Goal: Transaction & Acquisition: Book appointment/travel/reservation

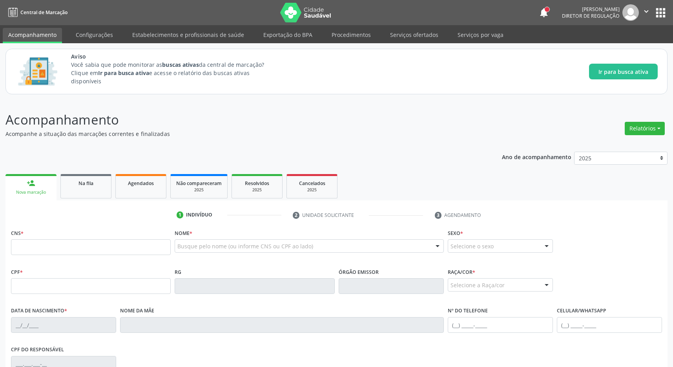
click at [111, 247] on input "text" at bounding box center [91, 247] width 160 height 16
type input "700 5015 0660 5850"
click at [366, 169] on div "Ano de acompanhamento 2025 person_add Nova marcação Na fila Agendados Não compa…" at bounding box center [336, 311] width 662 height 331
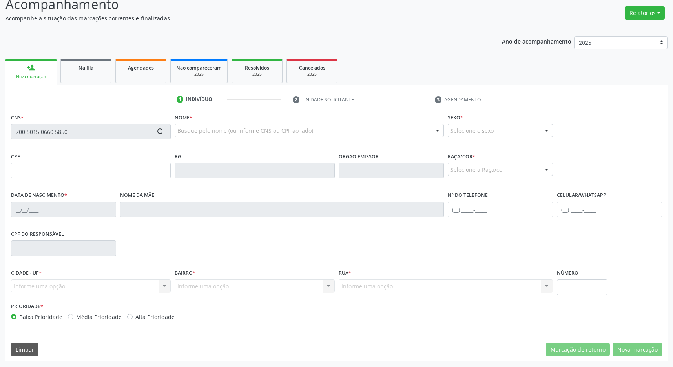
type input "063.984.044-24"
type input "[DATE]"
type input "Nireide [PERSON_NAME]"
type input "[PHONE_NUMBER]"
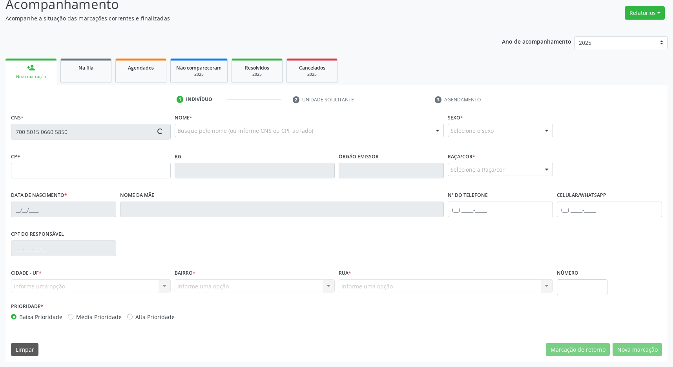
type input "39"
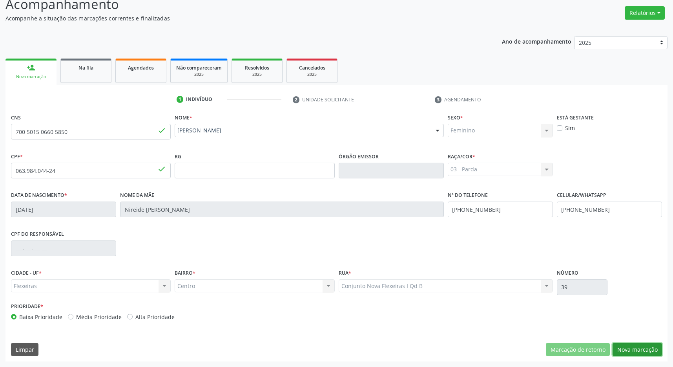
click at [644, 345] on button "Nova marcação" at bounding box center [637, 349] width 49 height 13
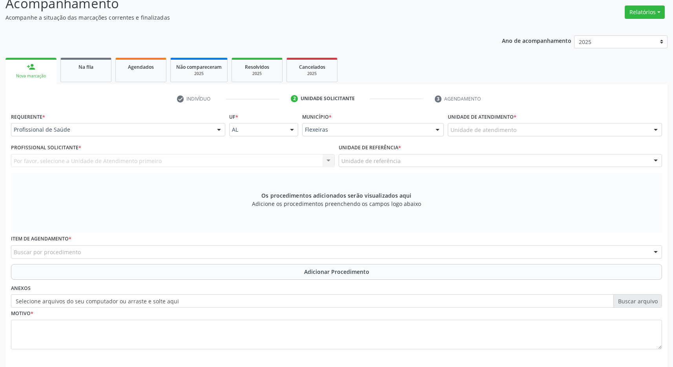
scroll to position [151, 0]
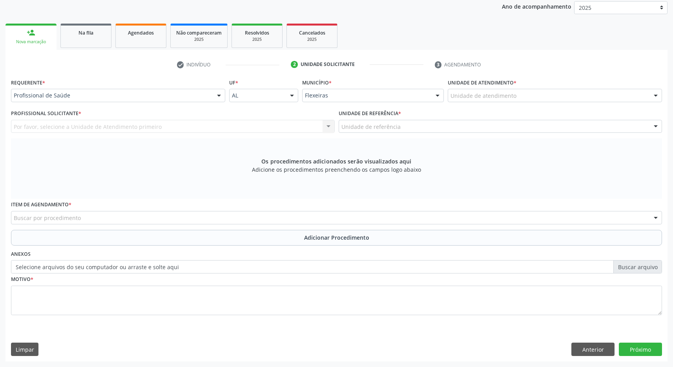
click at [520, 94] on div "Unidade de atendimento" at bounding box center [555, 95] width 214 height 13
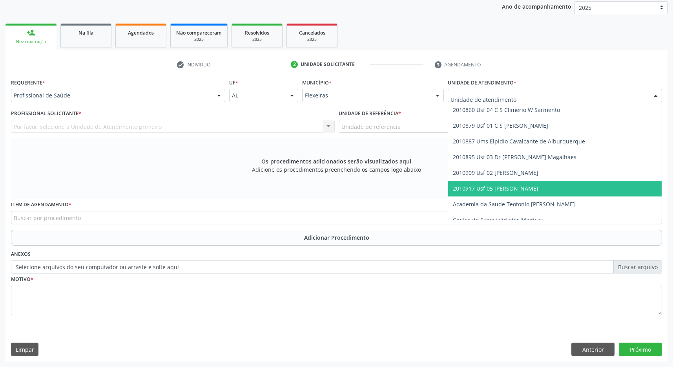
click at [514, 184] on span "2010917 Usf 05 [PERSON_NAME]" at bounding box center [496, 187] width 86 height 7
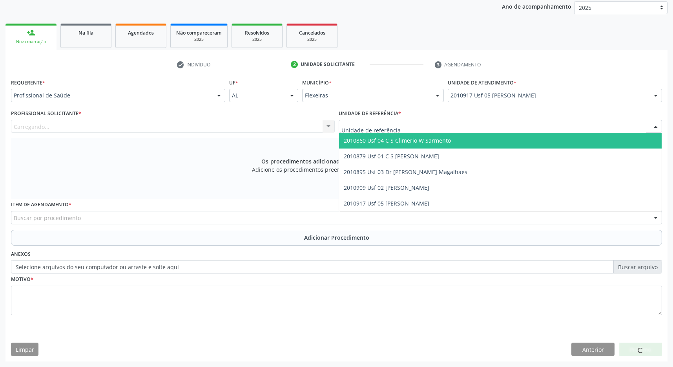
click at [537, 123] on div at bounding box center [501, 126] width 324 height 13
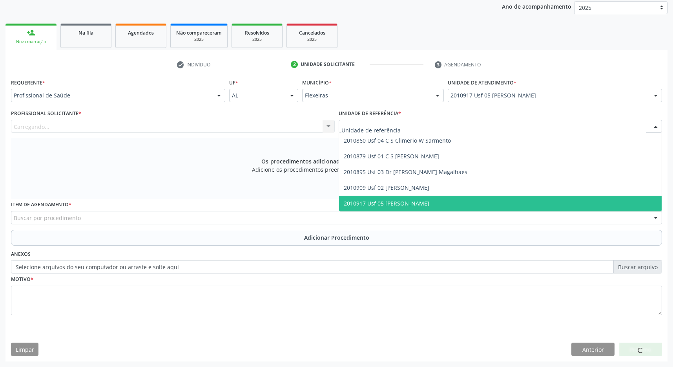
click at [507, 200] on span "2010917 Usf 05 [PERSON_NAME]" at bounding box center [500, 203] width 323 height 16
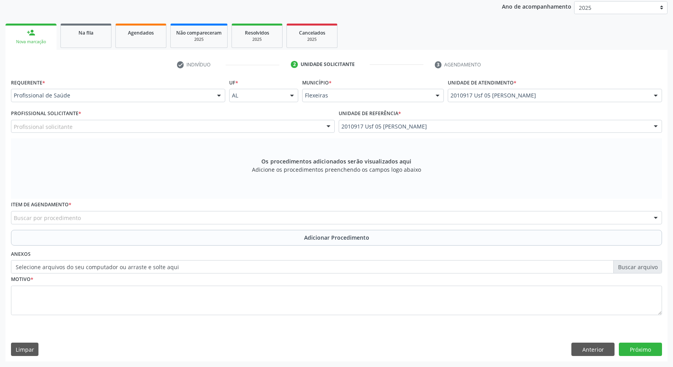
click at [185, 121] on div "Profissional solicitante" at bounding box center [173, 126] width 324 height 13
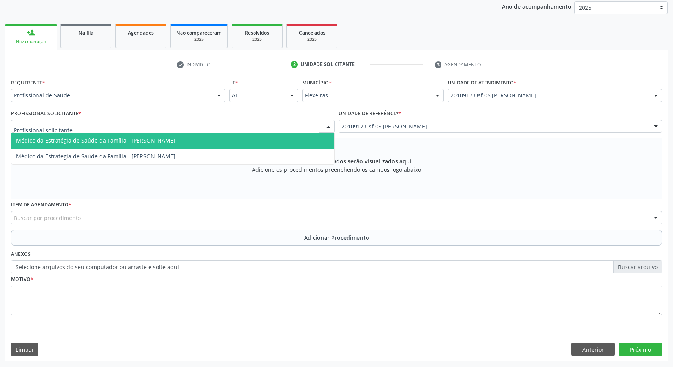
click at [175, 137] on span "Médico da Estratégia de Saúde da Família - [PERSON_NAME]" at bounding box center [95, 140] width 159 height 7
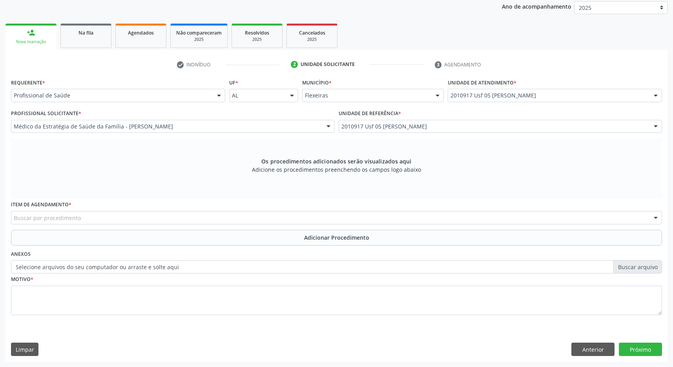
click at [210, 220] on div "Buscar por procedimento" at bounding box center [336, 217] width 651 height 13
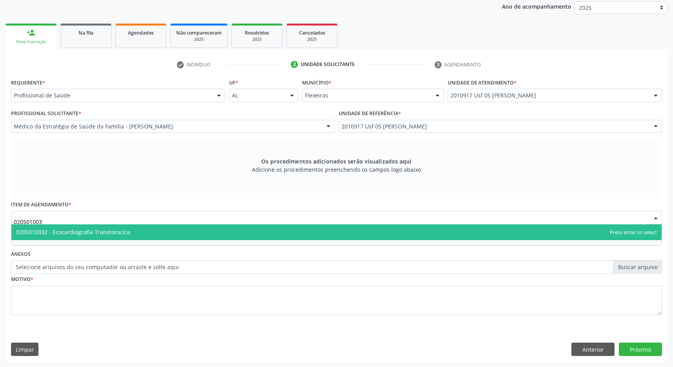
type input "0205010032"
click at [235, 226] on span "0205010032 - Ecocardiografia Transtoracica" at bounding box center [336, 232] width 650 height 16
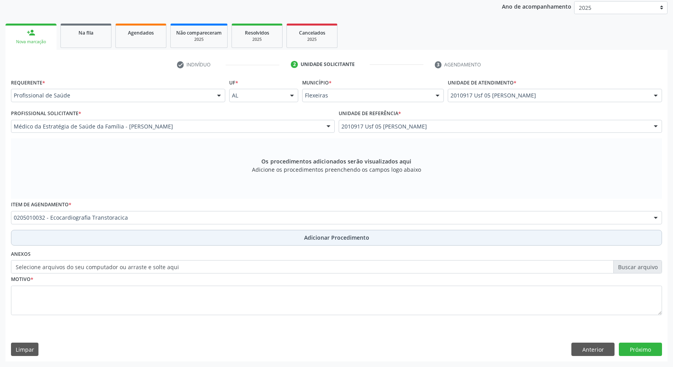
click at [314, 233] on span "Adicionar Procedimento" at bounding box center [336, 237] width 65 height 8
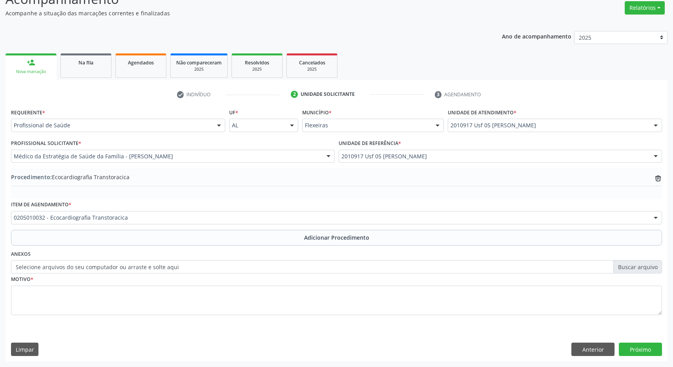
scroll to position [121, 0]
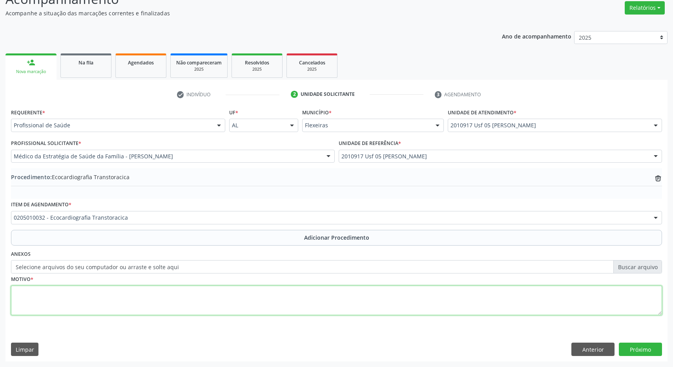
click at [213, 306] on textarea at bounding box center [336, 300] width 651 height 30
type textarea "ARRITIMIA"
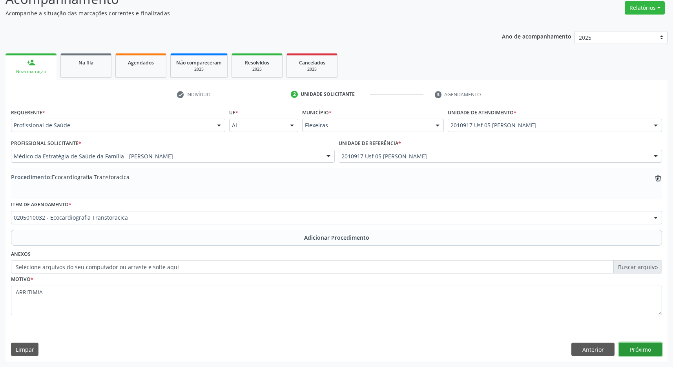
click at [652, 354] on button "Próximo" at bounding box center [640, 348] width 43 height 13
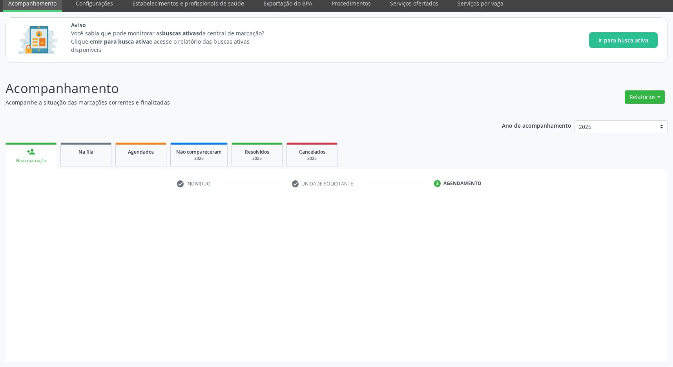
scroll to position [32, 0]
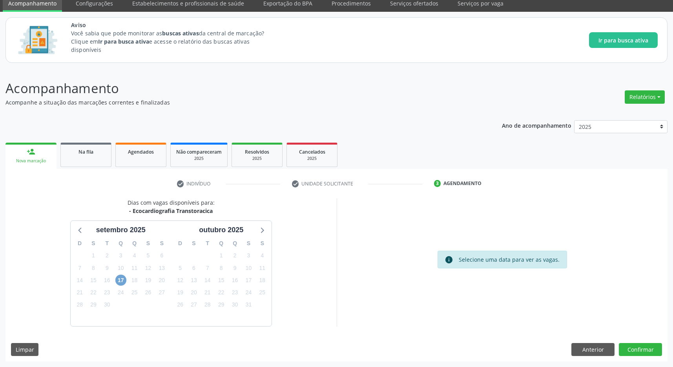
click at [119, 280] on span "17" at bounding box center [120, 279] width 11 height 11
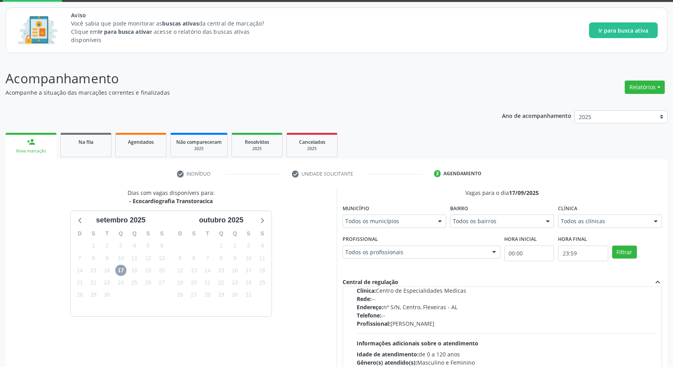
scroll to position [124, 0]
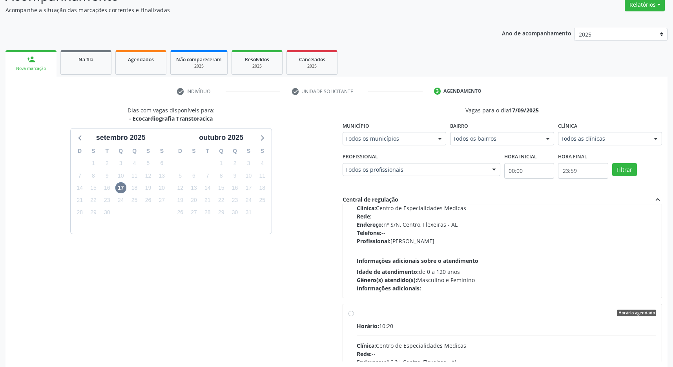
click at [352, 228] on div "Horário agendado Horário: 10:15 Clínica: Centro de Especialidades Medicas Rede:…" at bounding box center [503, 232] width 308 height 120
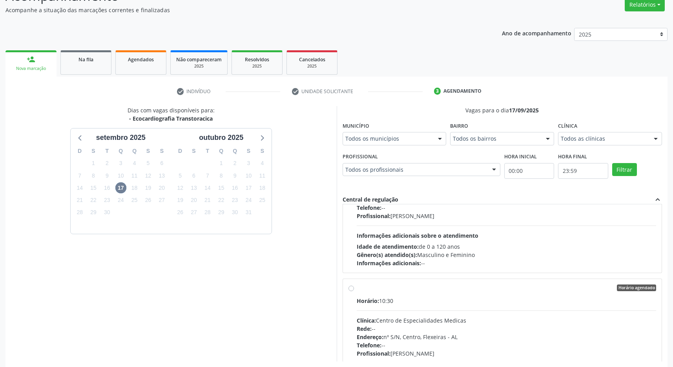
click at [358, 291] on div "Horário agendado" at bounding box center [507, 287] width 300 height 7
click at [354, 291] on input "Horário agendado Horário: 10:30 Clínica: Centro de Especialidades Medicas Rede:…" at bounding box center [351, 287] width 5 height 7
radio input "false"
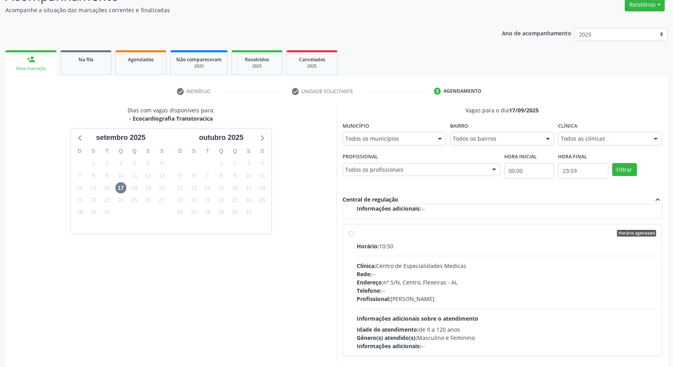
scroll to position [159, 0]
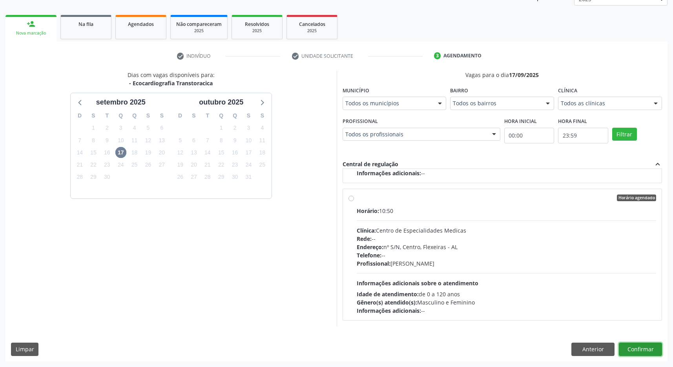
click at [647, 349] on button "Confirmar" at bounding box center [640, 348] width 43 height 13
click at [397, 202] on label "Horário agendado Horário: 10:50 Clínica: Centro de Especialidades Medicas Rede:…" at bounding box center [507, 254] width 300 height 120
click at [354, 201] on input "Horário agendado Horário: 10:50 Clínica: Centro de Especialidades Medicas Rede:…" at bounding box center [351, 197] width 5 height 7
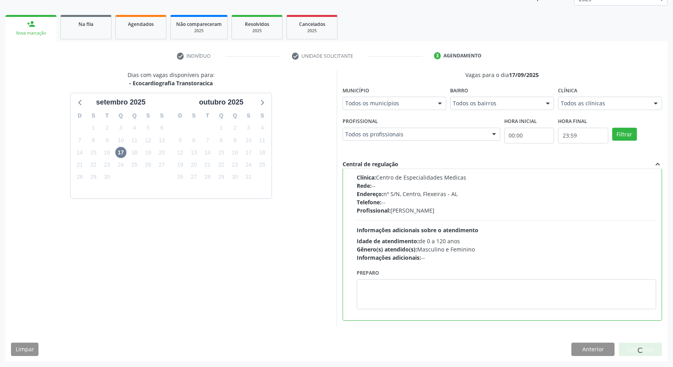
radio input "false"
radio input "true"
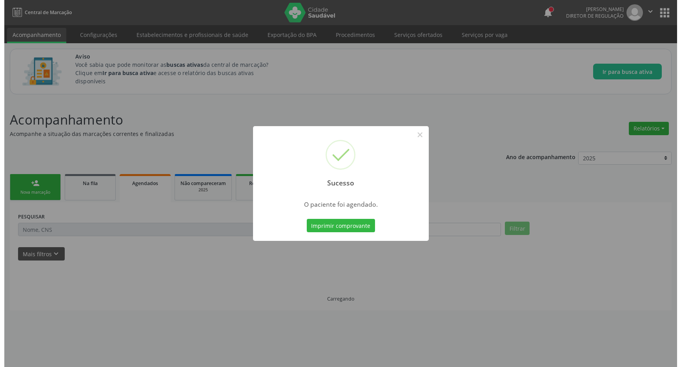
scroll to position [0, 0]
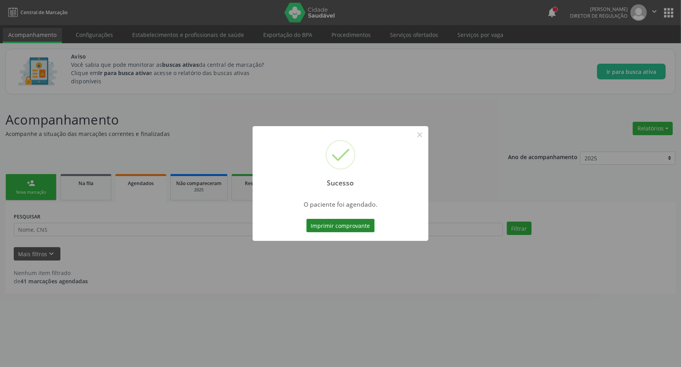
click at [372, 222] on button "Imprimir comprovante" at bounding box center [341, 225] width 68 height 13
